Goal: Check status: Check status

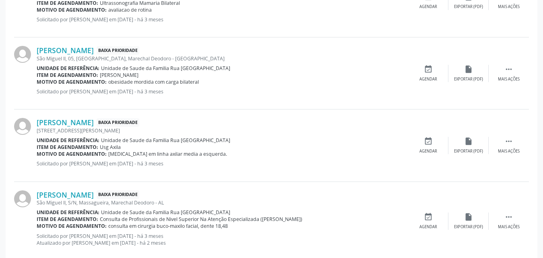
scroll to position [443, 0]
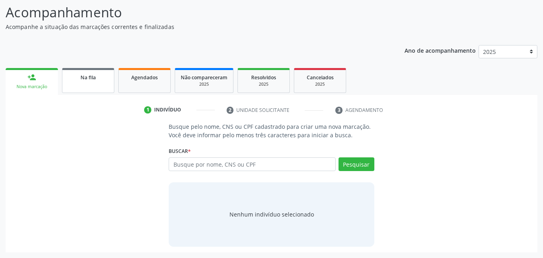
click at [100, 78] on div "Na fila" at bounding box center [88, 77] width 40 height 8
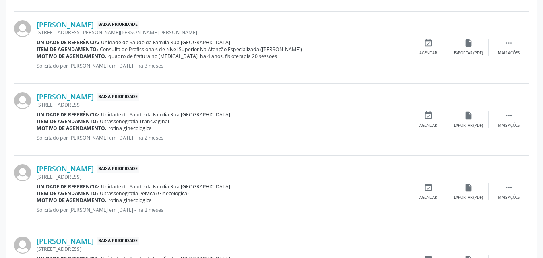
scroll to position [1140, 0]
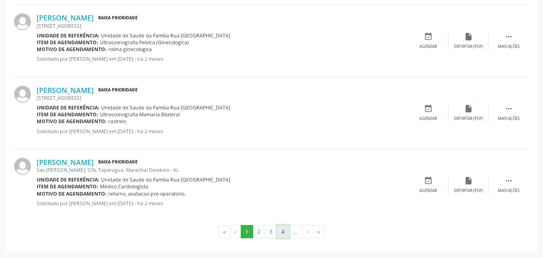
click at [283, 232] on button "4" at bounding box center [283, 232] width 12 height 14
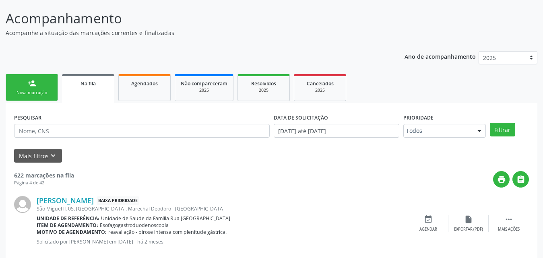
scroll to position [40, 0]
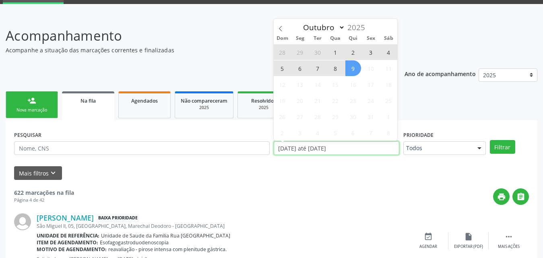
click at [355, 150] on input "[DATE] até [DATE]" at bounding box center [337, 148] width 126 height 14
click at [281, 26] on icon at bounding box center [281, 29] width 6 height 6
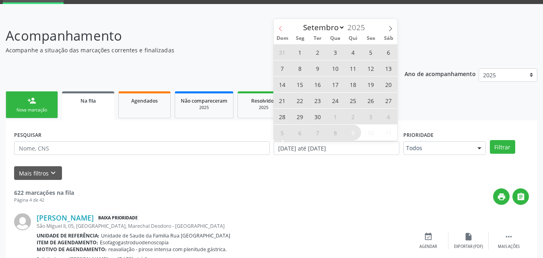
click at [281, 26] on icon at bounding box center [281, 29] width 6 height 6
select select "7"
click at [369, 53] on span "1" at bounding box center [371, 52] width 16 height 16
type input "01/08/2025"
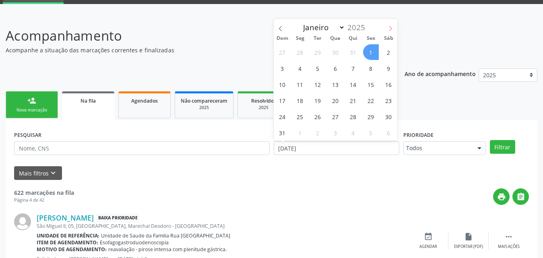
click at [387, 30] on span at bounding box center [390, 26] width 14 height 14
select select "9"
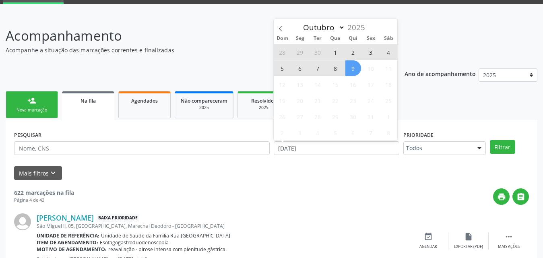
click at [349, 69] on span "9" at bounding box center [353, 68] width 16 height 16
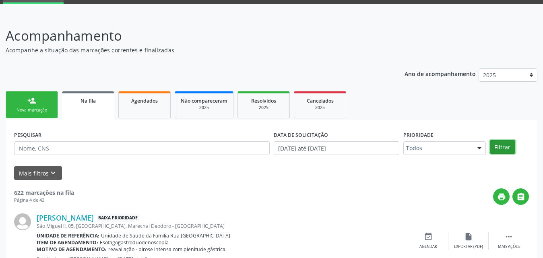
click at [507, 146] on button "Filtrar" at bounding box center [502, 147] width 25 height 14
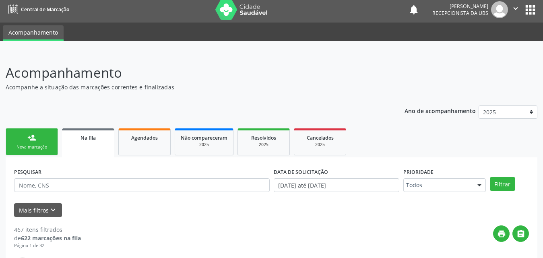
scroll to position [0, 0]
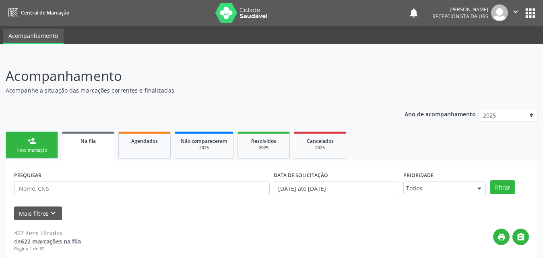
click at [91, 148] on link "Na fila" at bounding box center [88, 146] width 52 height 29
click at [148, 138] on span "Agendados" at bounding box center [144, 141] width 27 height 7
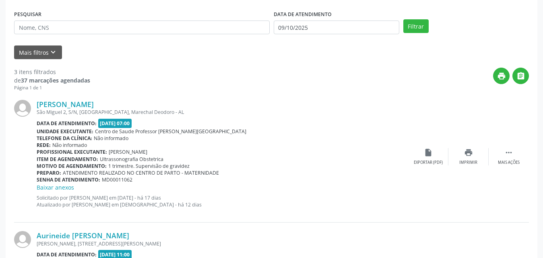
scroll to position [80, 0]
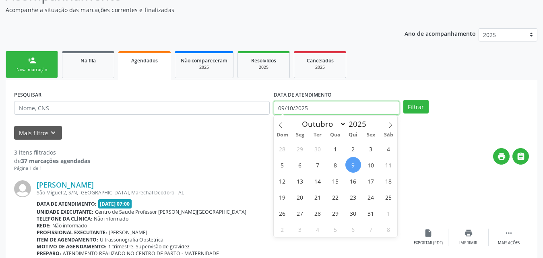
click at [327, 103] on input "09/10/2025" at bounding box center [337, 108] width 126 height 14
click at [278, 124] on icon at bounding box center [281, 125] width 6 height 6
select select "7"
click at [371, 150] on span "1" at bounding box center [371, 149] width 16 height 16
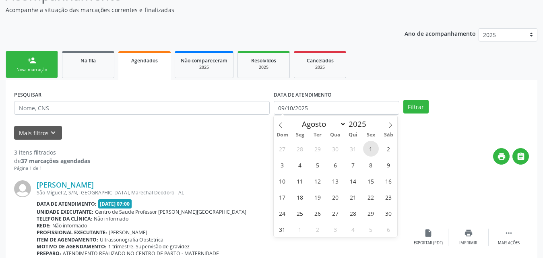
type input "01/08/2025"
click at [393, 123] on icon at bounding box center [391, 125] width 6 height 6
select select "9"
click at [332, 150] on span "1" at bounding box center [336, 149] width 16 height 16
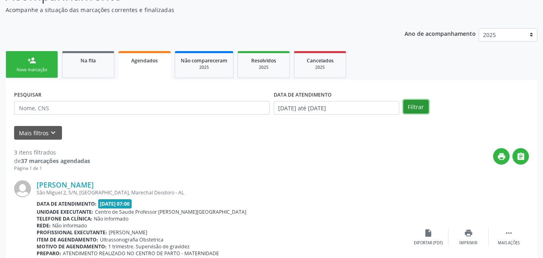
click at [419, 105] on button "Filtrar" at bounding box center [415, 107] width 25 height 14
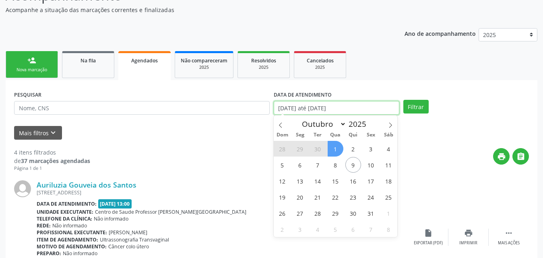
click at [388, 107] on input "01/08/2025 até 01/10/2025" at bounding box center [337, 108] width 126 height 14
click at [279, 126] on icon at bounding box center [281, 125] width 6 height 6
select select "8"
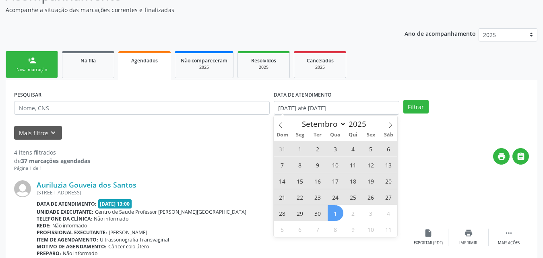
click at [317, 216] on span "30" at bounding box center [318, 213] width 16 height 16
type input "30/09/2025"
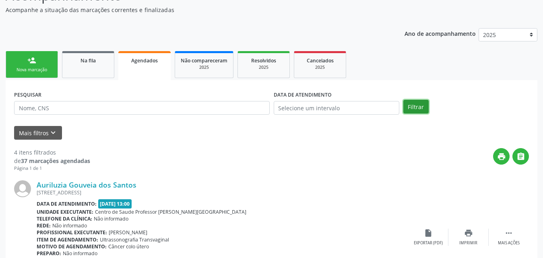
click at [415, 107] on button "Filtrar" at bounding box center [415, 107] width 25 height 14
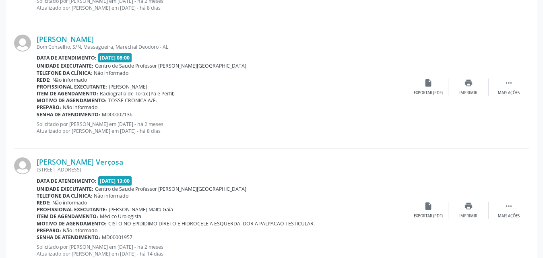
scroll to position [1884, 0]
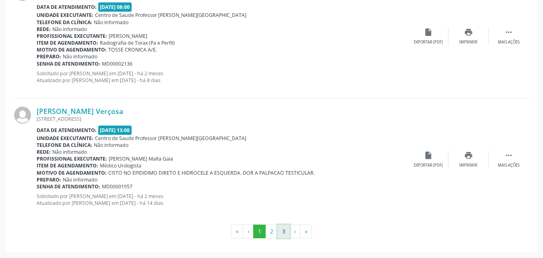
click at [282, 233] on button "3" at bounding box center [283, 232] width 12 height 14
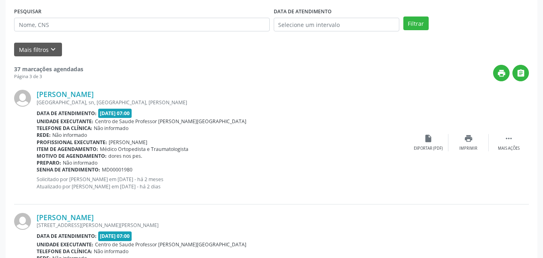
scroll to position [154, 0]
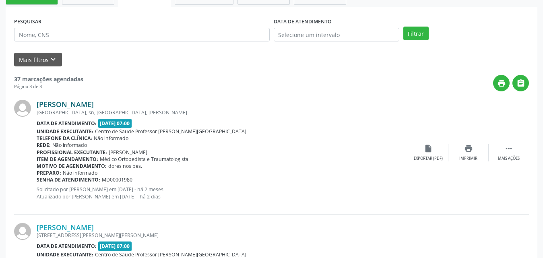
click at [85, 103] on link "Vania Costa da Silva Santos" at bounding box center [65, 104] width 57 height 9
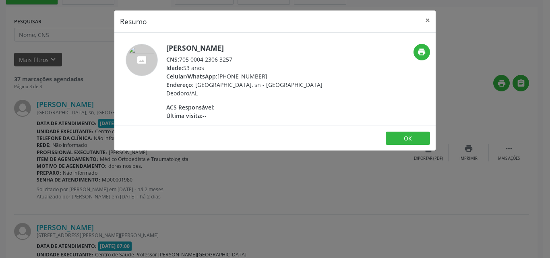
drag, startPoint x: 190, startPoint y: 63, endPoint x: 234, endPoint y: 61, distance: 44.7
click at [235, 58] on div "CNS: 705 0004 2306 3257" at bounding box center [244, 59] width 157 height 8
click at [237, 62] on div "CNS: 705 0004 2306 3257" at bounding box center [244, 59] width 157 height 8
drag, startPoint x: 180, startPoint y: 60, endPoint x: 222, endPoint y: 56, distance: 41.7
click at [240, 60] on div "CNS: 705 0004 2306 3257" at bounding box center [244, 59] width 157 height 8
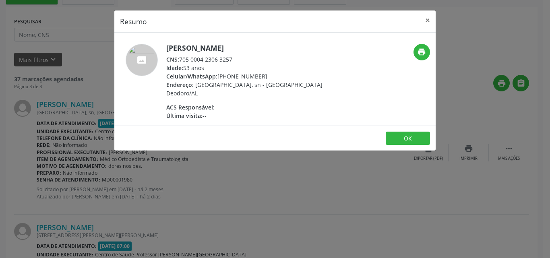
copy div "705 0004 2306 3257"
click at [427, 22] on button "×" at bounding box center [427, 20] width 16 height 20
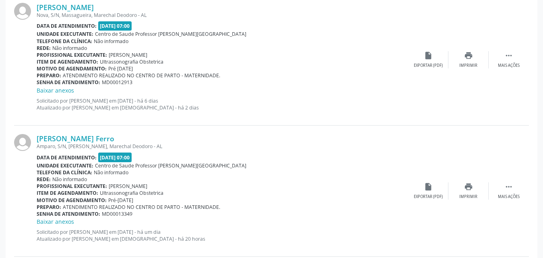
scroll to position [596, 0]
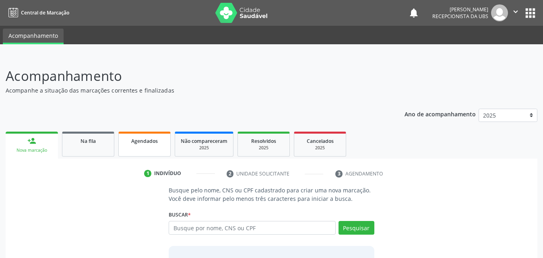
click at [139, 146] on link "Agendados" at bounding box center [144, 144] width 52 height 25
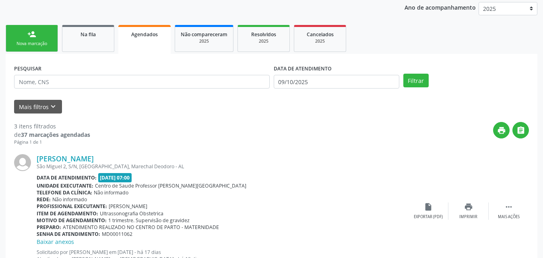
scroll to position [121, 0]
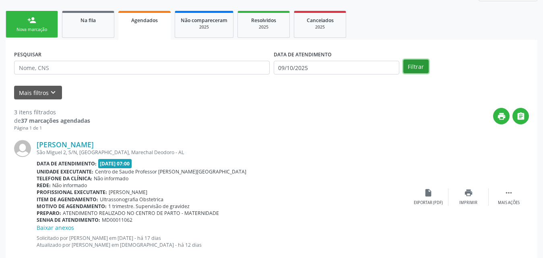
click at [412, 66] on button "Filtrar" at bounding box center [415, 67] width 25 height 14
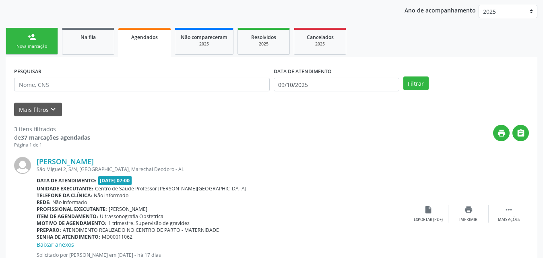
scroll to position [103, 0]
